Goal: Navigation & Orientation: Go to known website

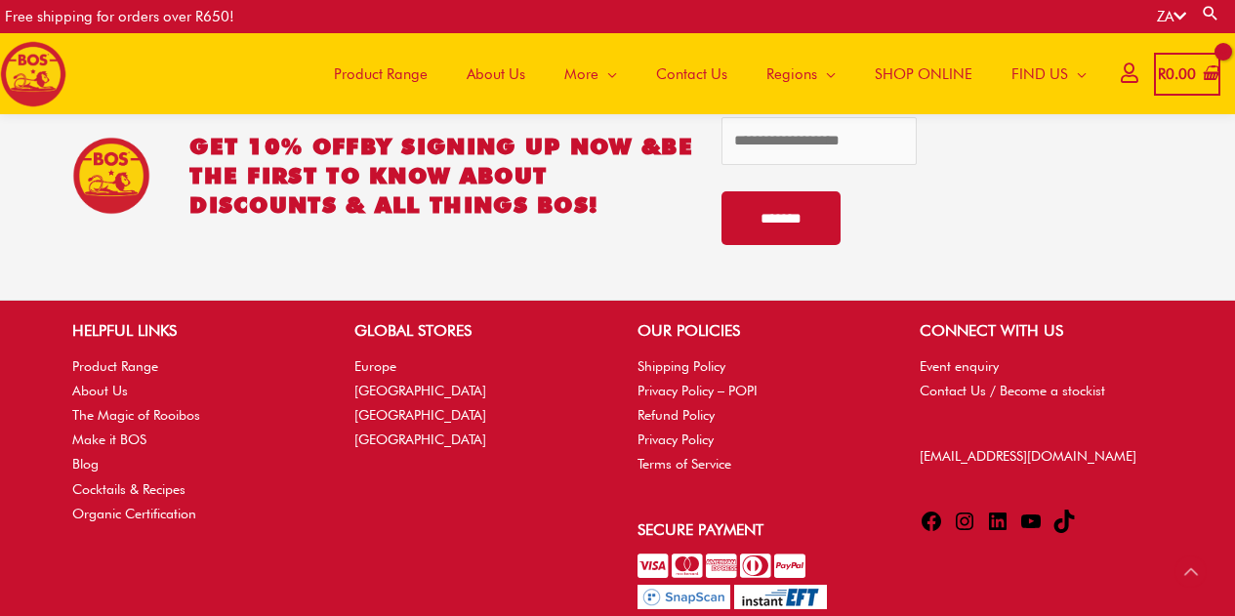
scroll to position [4323, 0]
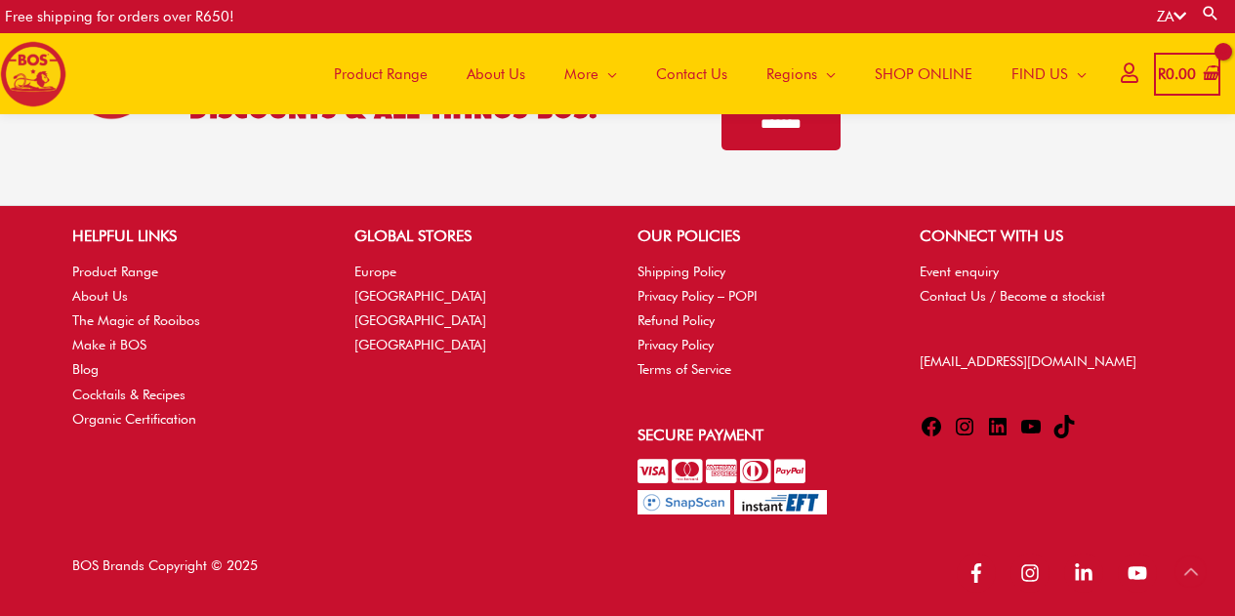
click at [961, 419] on icon at bounding box center [964, 426] width 23 height 23
